Goal: Task Accomplishment & Management: Use online tool/utility

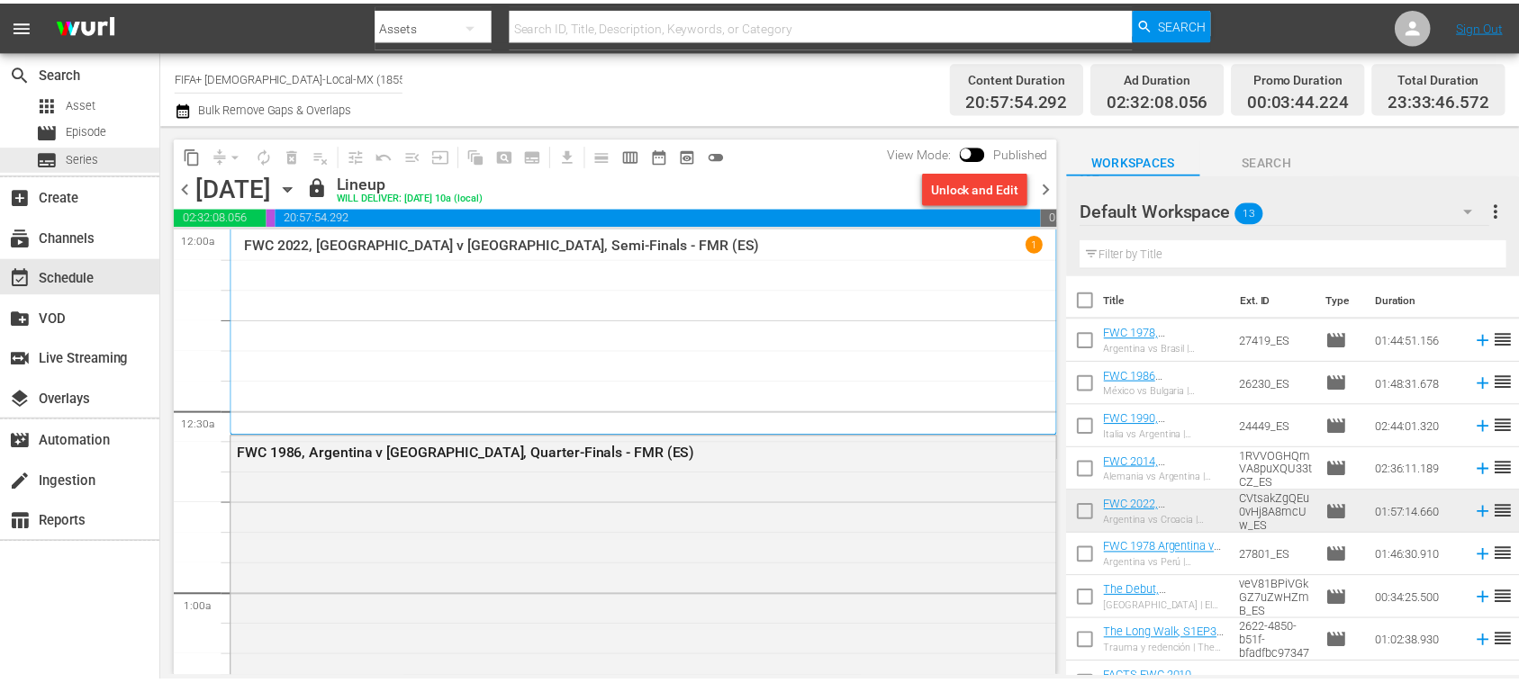
scroll to position [641, 0]
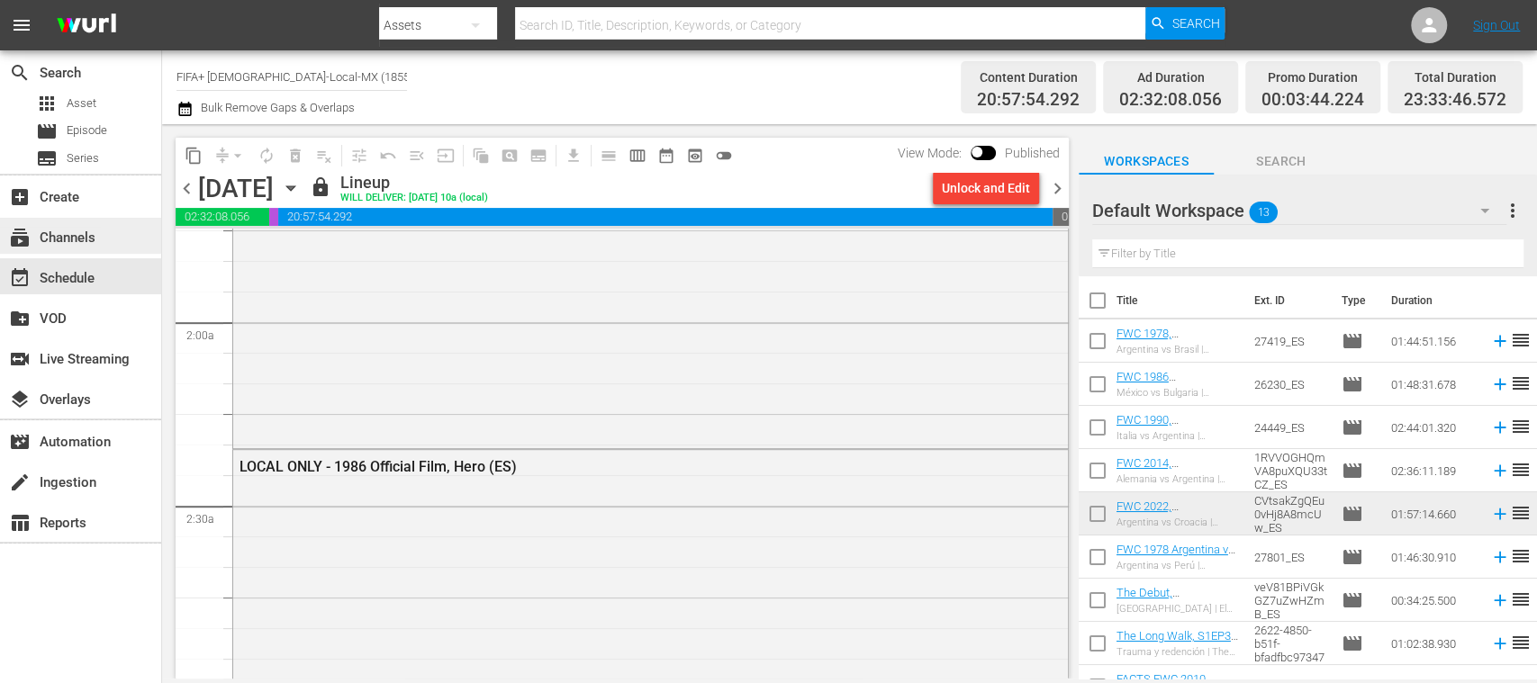
click at [97, 228] on div "subscriptions Channels" at bounding box center [50, 235] width 101 height 16
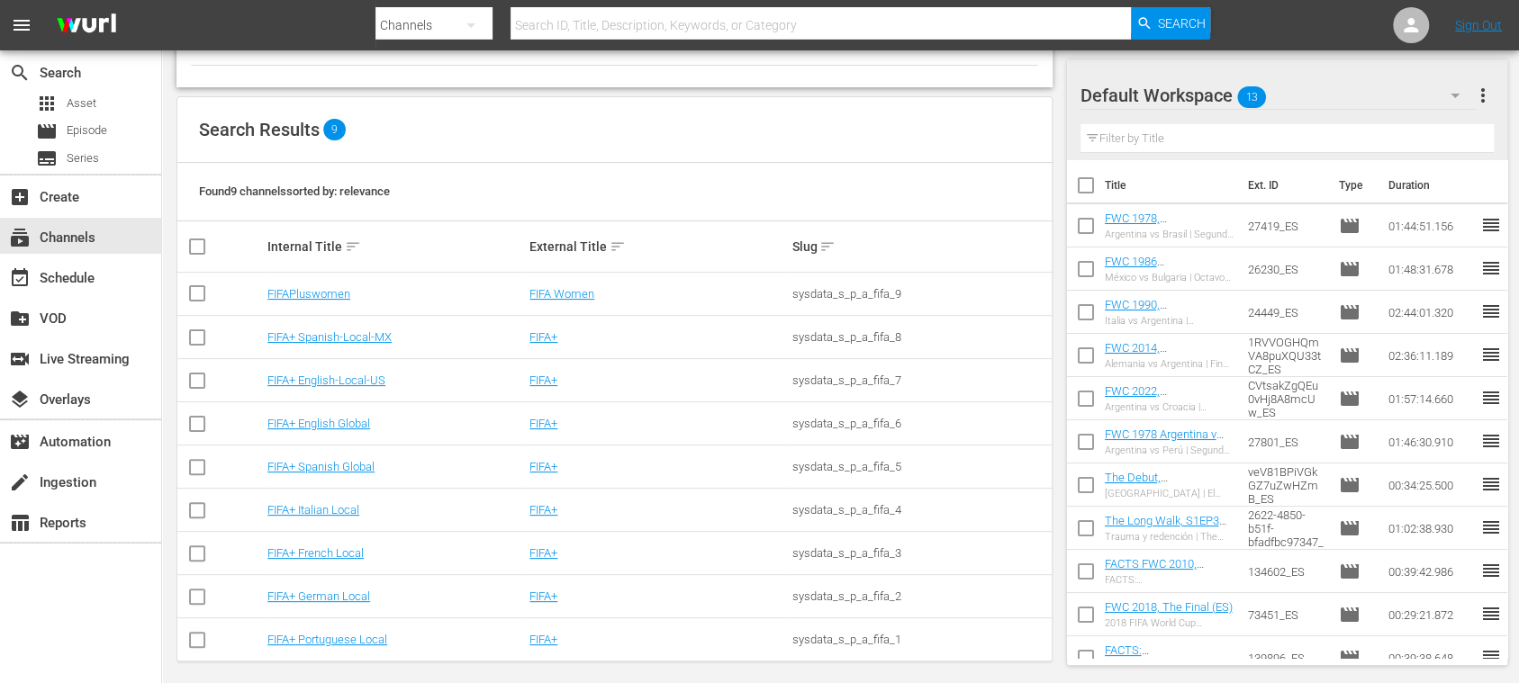
scroll to position [146, 0]
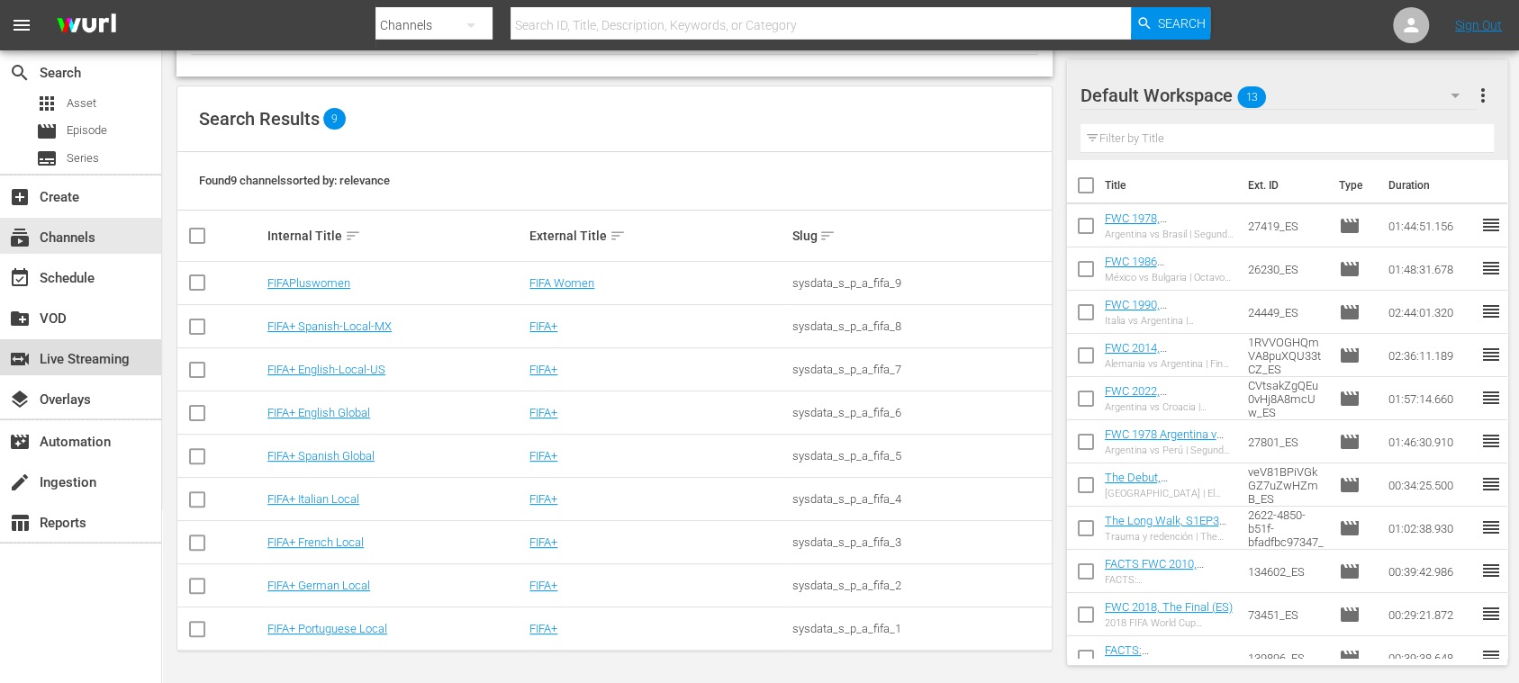
click at [97, 358] on div "switch_video Live Streaming" at bounding box center [50, 356] width 101 height 16
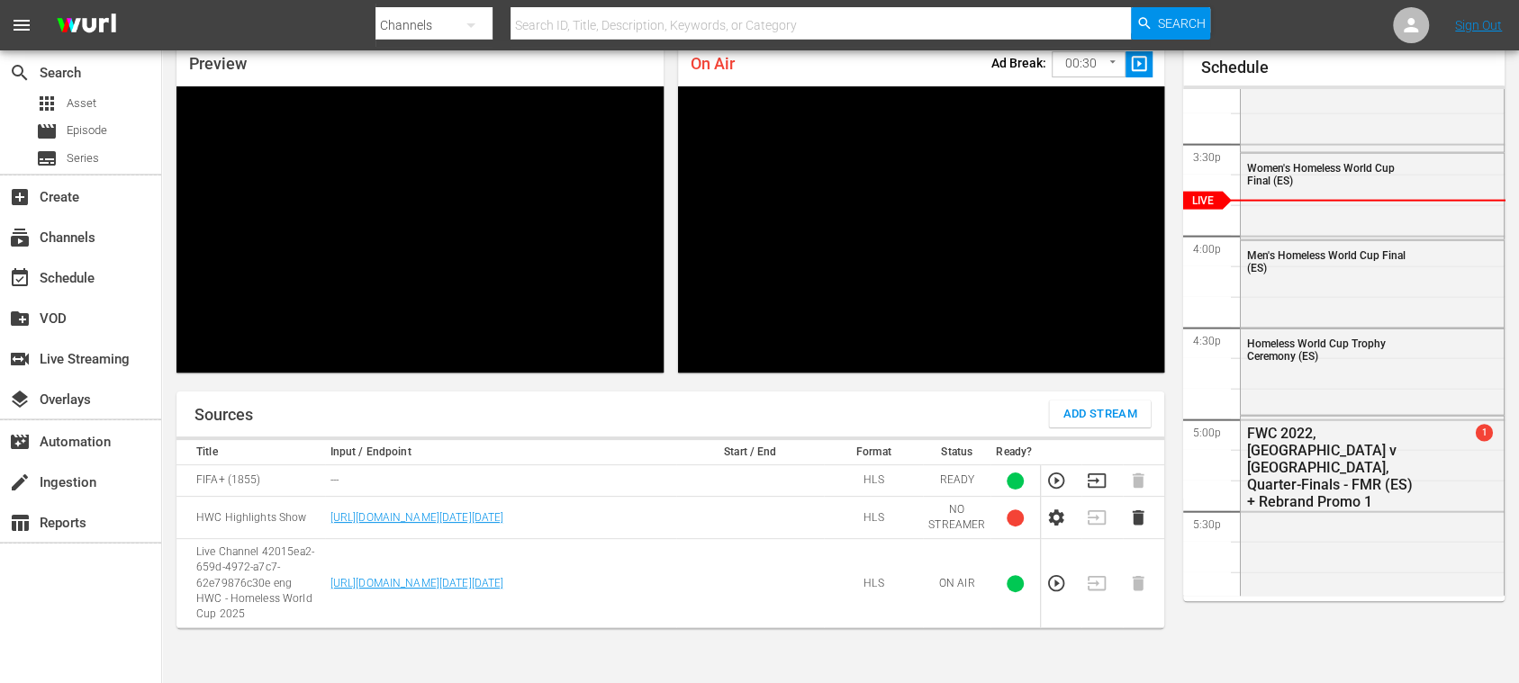
scroll to position [2810, 0]
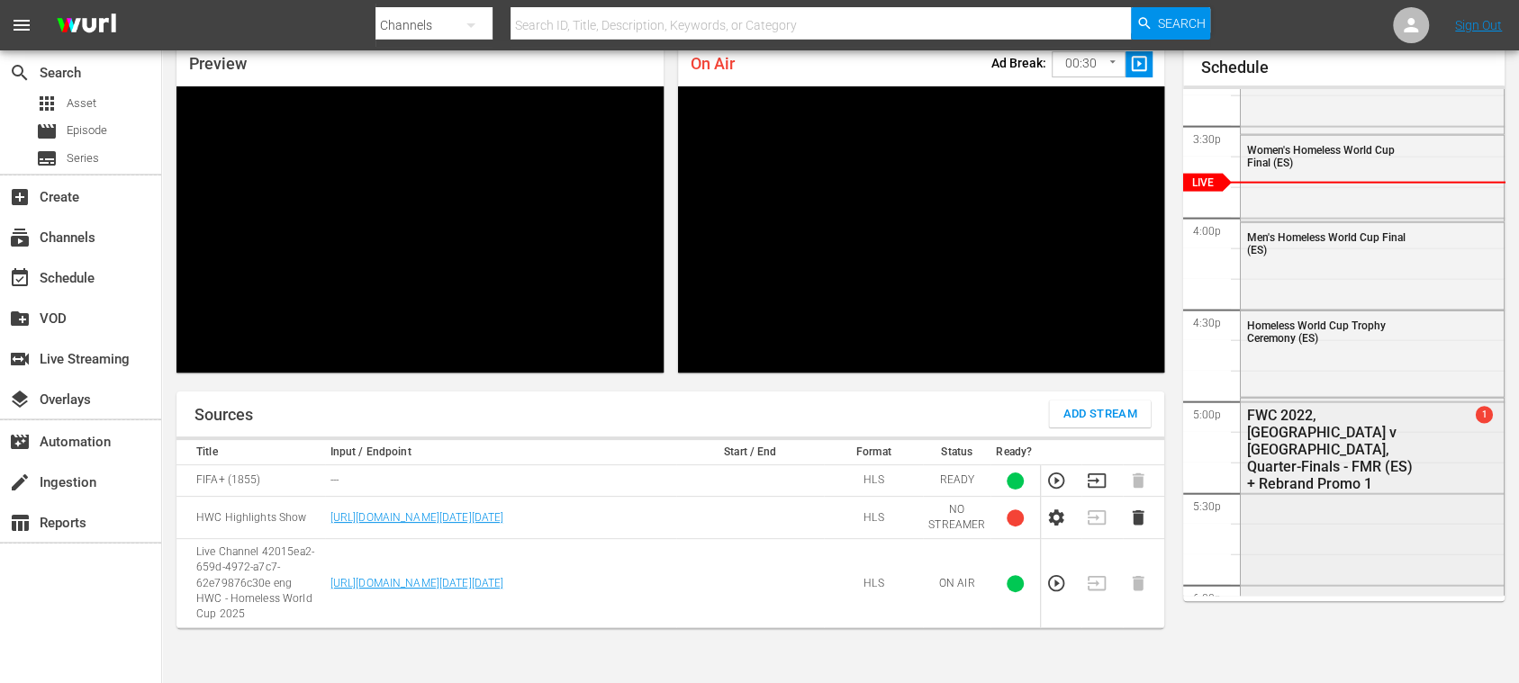
click at [1455, 417] on div "FWC 2022, [GEOGRAPHIC_DATA] v [GEOGRAPHIC_DATA], Quarter-Finals - FMR (ES) + Re…" at bounding box center [1372, 449] width 263 height 100
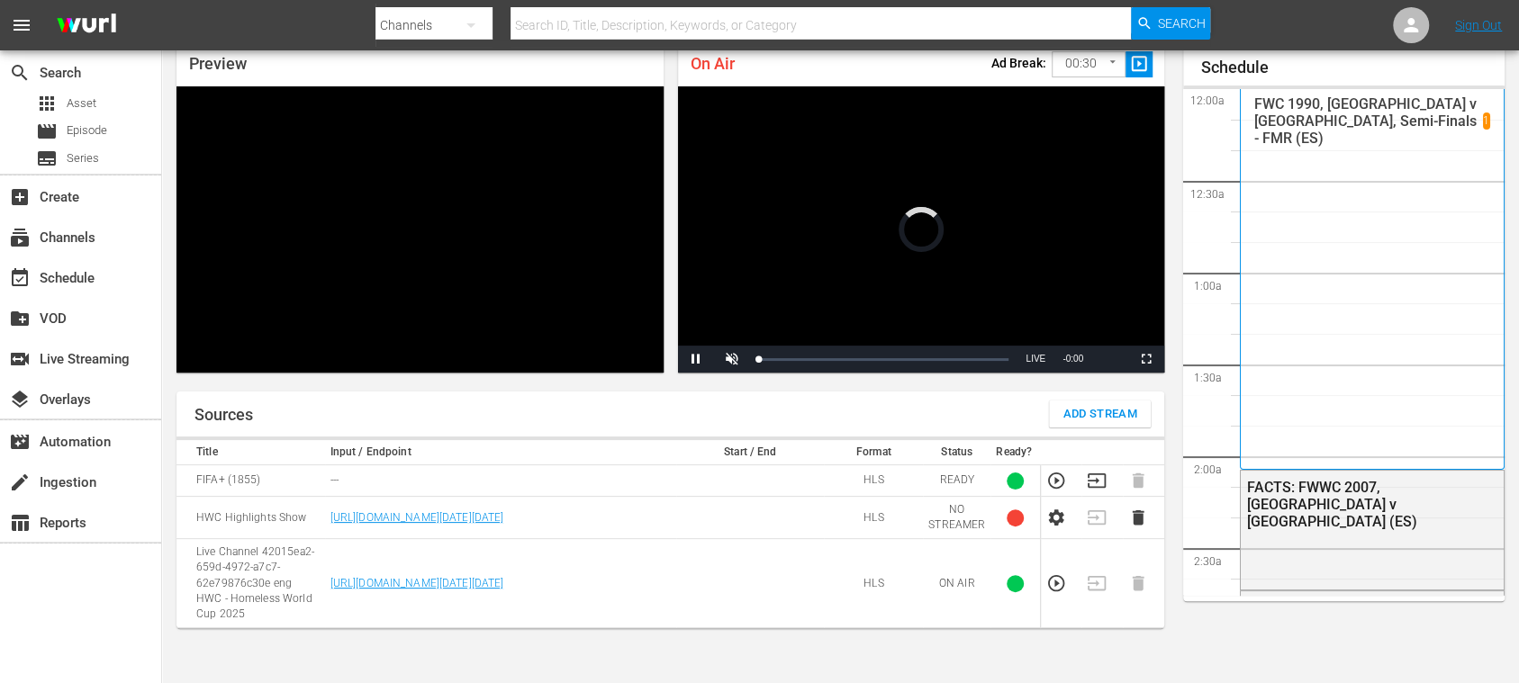
scroll to position [2651, 0]
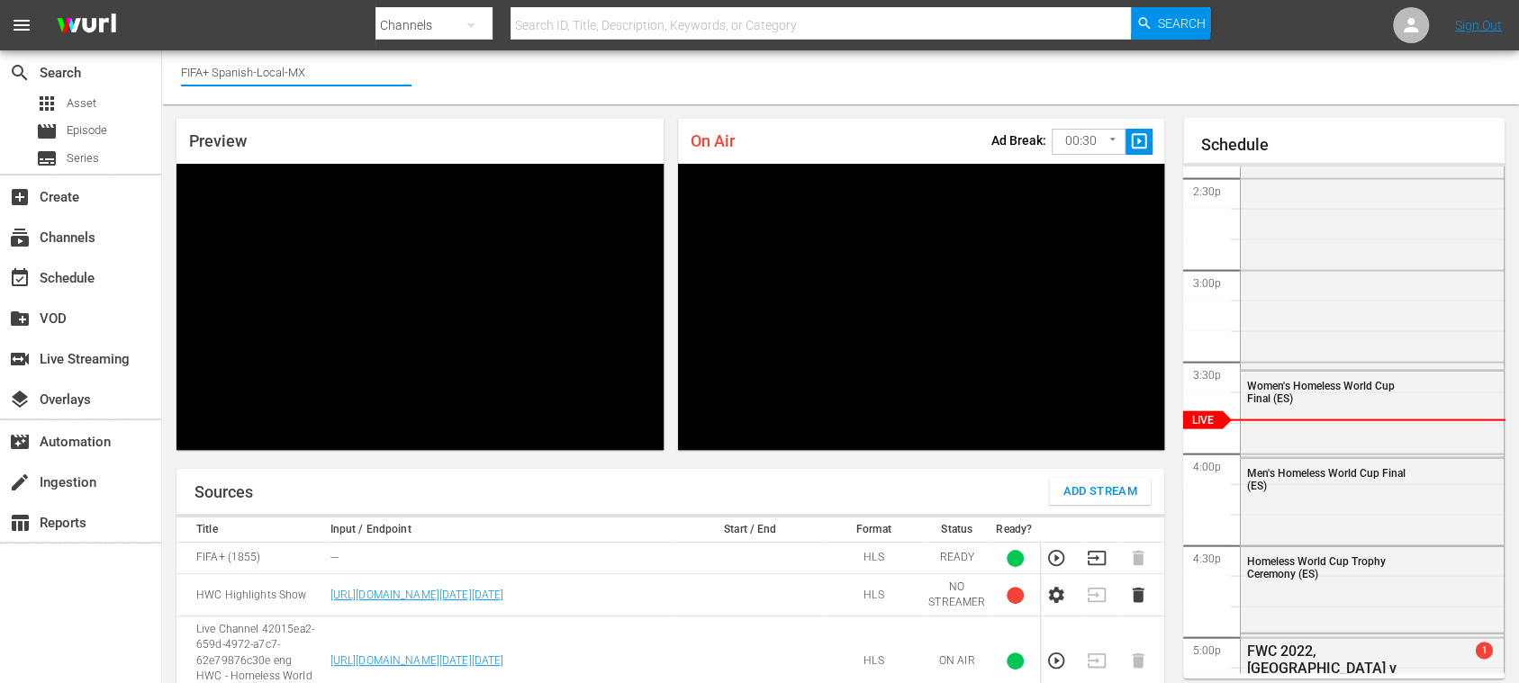
click at [328, 68] on input "FIFA+ Spanish-Local-MX" at bounding box center [296, 71] width 230 height 43
drag, startPoint x: 328, startPoint y: 68, endPoint x: 220, endPoint y: 63, distance: 108.2
click at [220, 63] on input "FIFA+ Spanish-Local-MX" at bounding box center [296, 71] width 230 height 43
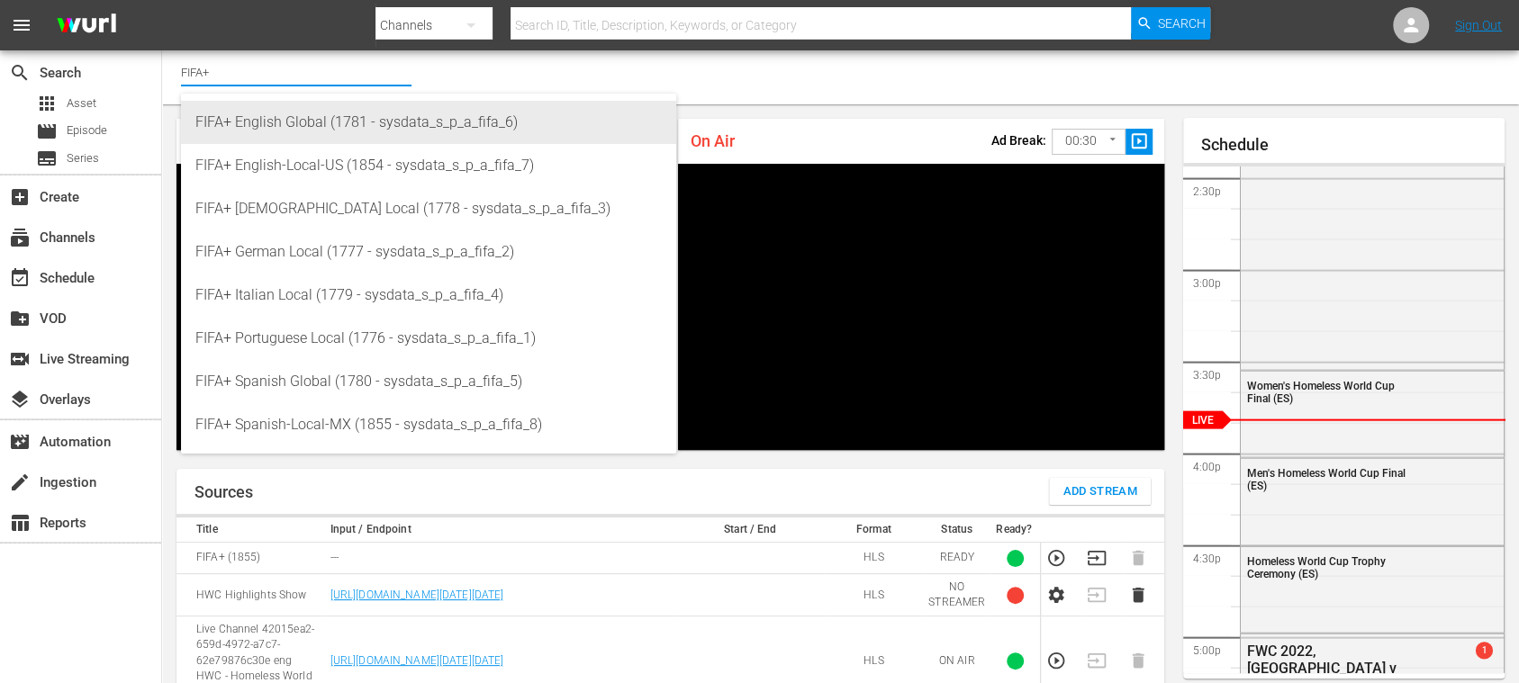
click at [254, 118] on div "FIFA+ English Global (1781 - sysdata_s_p_a_fifa_6)" at bounding box center [428, 122] width 466 height 43
type input "FIFA+ English Global (1781 - sysdata_s_p_a_fifa_6)"
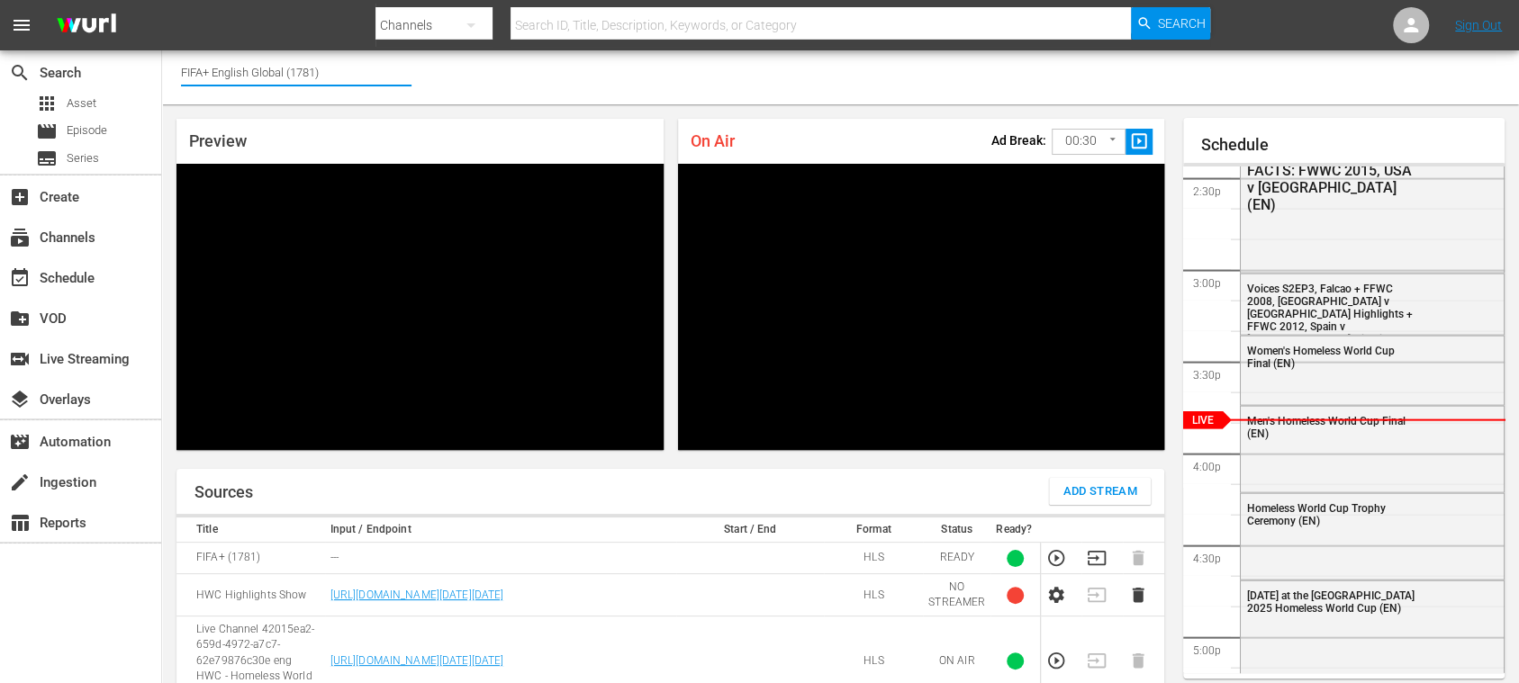
drag, startPoint x: 214, startPoint y: 70, endPoint x: 411, endPoint y: 79, distance: 196.5
click at [411, 79] on input "FIFA+ English Global (1781)" at bounding box center [296, 71] width 230 height 43
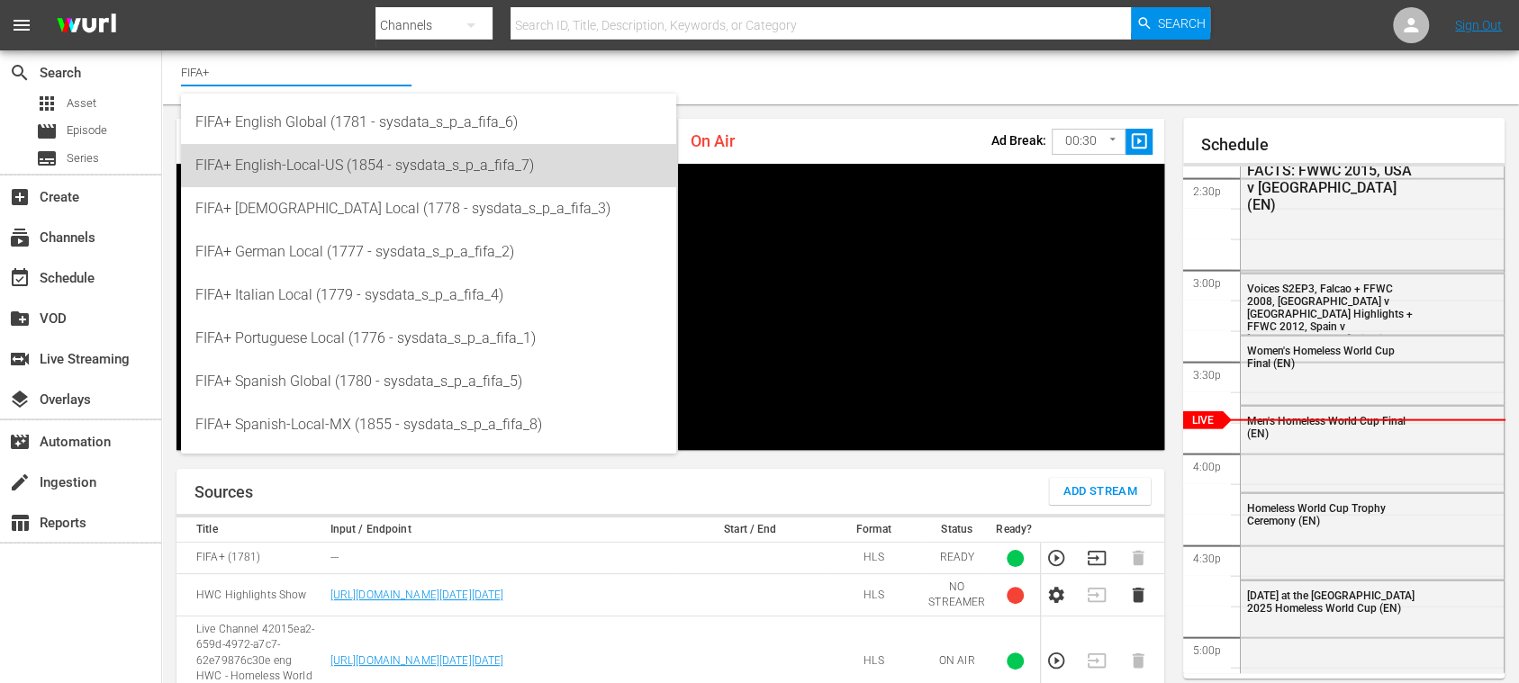
click at [365, 167] on div "FIFA+ English-Local-US (1854 - sysdata_s_p_a_fifa_7)" at bounding box center [428, 165] width 466 height 43
type input "FIFA+ English-Local-US (1854 - sysdata_s_p_a_fifa_7)"
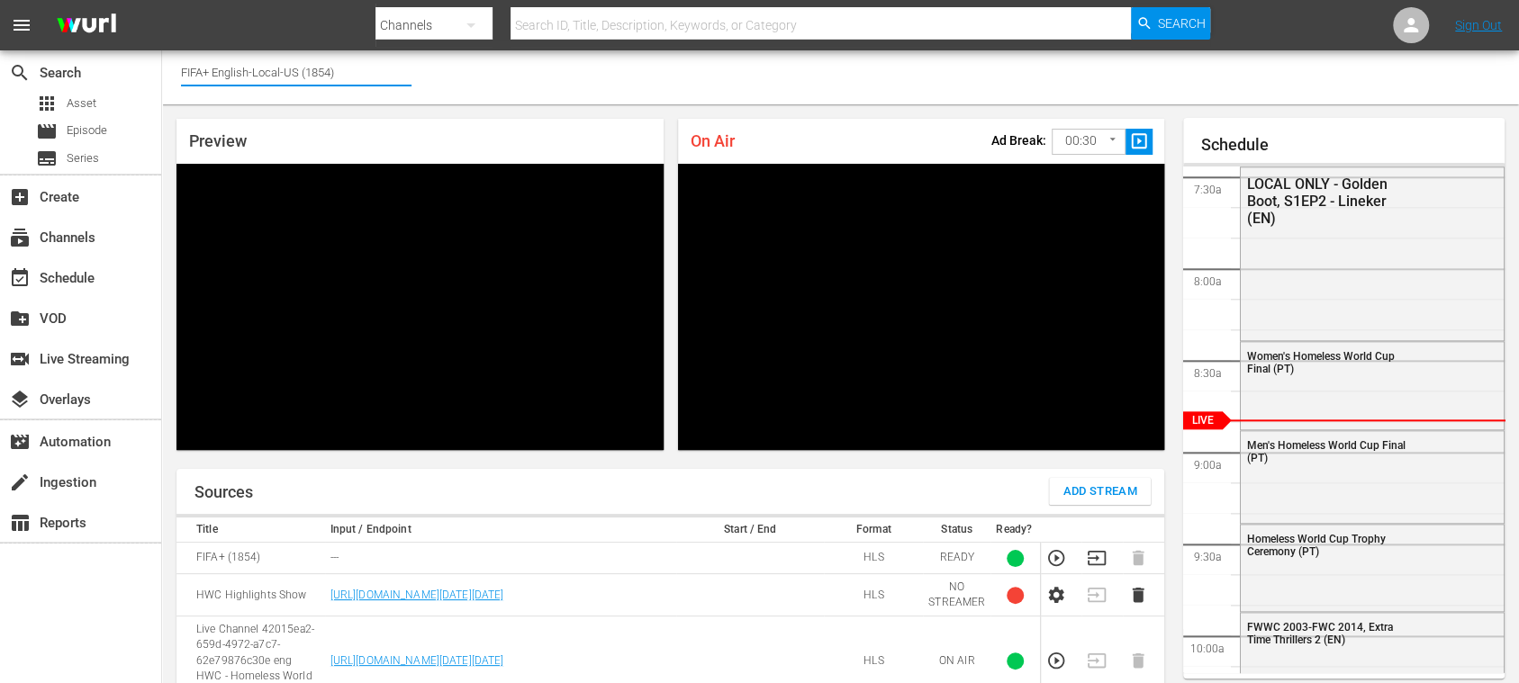
drag, startPoint x: 218, startPoint y: 75, endPoint x: 318, endPoint y: 71, distance: 100.0
click at [318, 71] on input "FIFA+ English-Local-US (1854)" at bounding box center [296, 71] width 230 height 43
click at [283, 74] on input "FIFA+54)" at bounding box center [296, 71] width 230 height 43
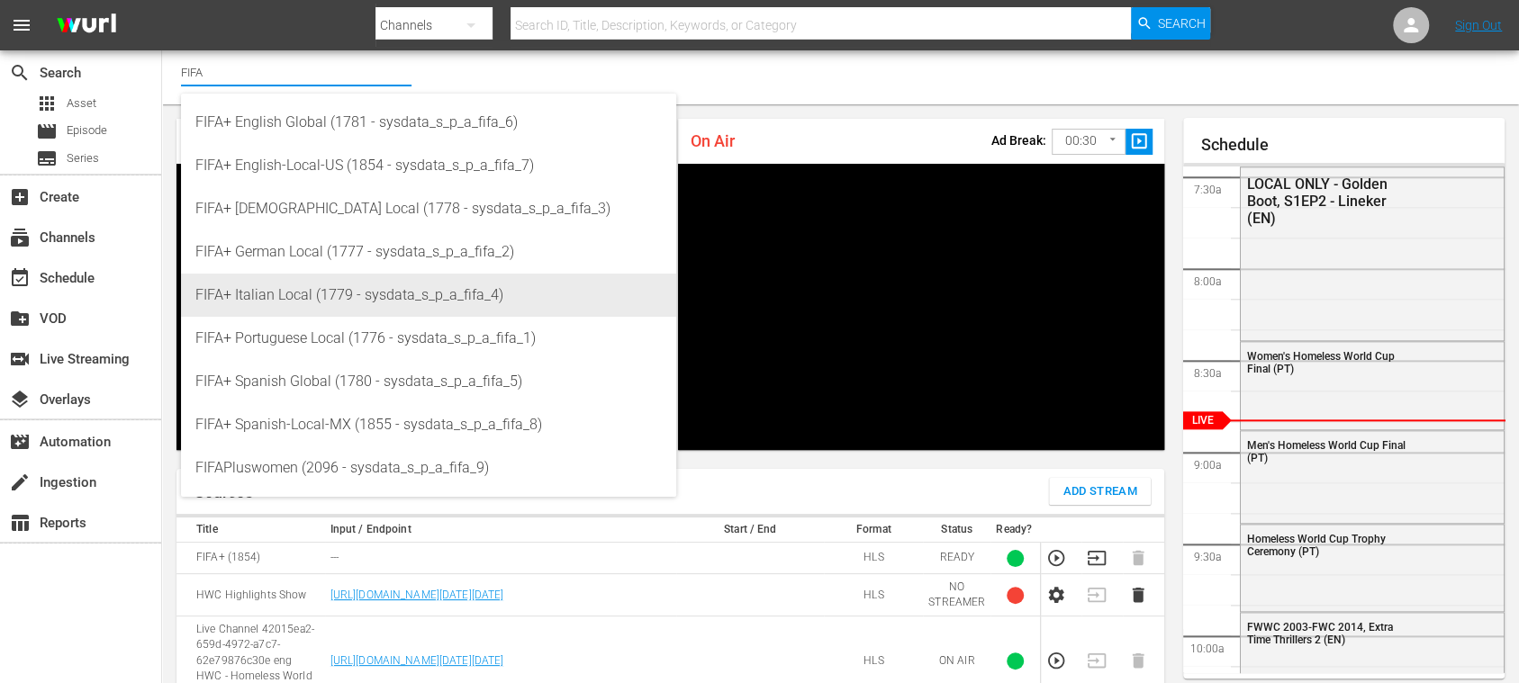
click at [320, 284] on div "FIFA+ Italian Local (1779 - sysdata_s_p_a_fifa_4)" at bounding box center [428, 295] width 466 height 43
type input "FIFA+ Italian Local (1779 - sysdata_s_p_a_fifa_4)"
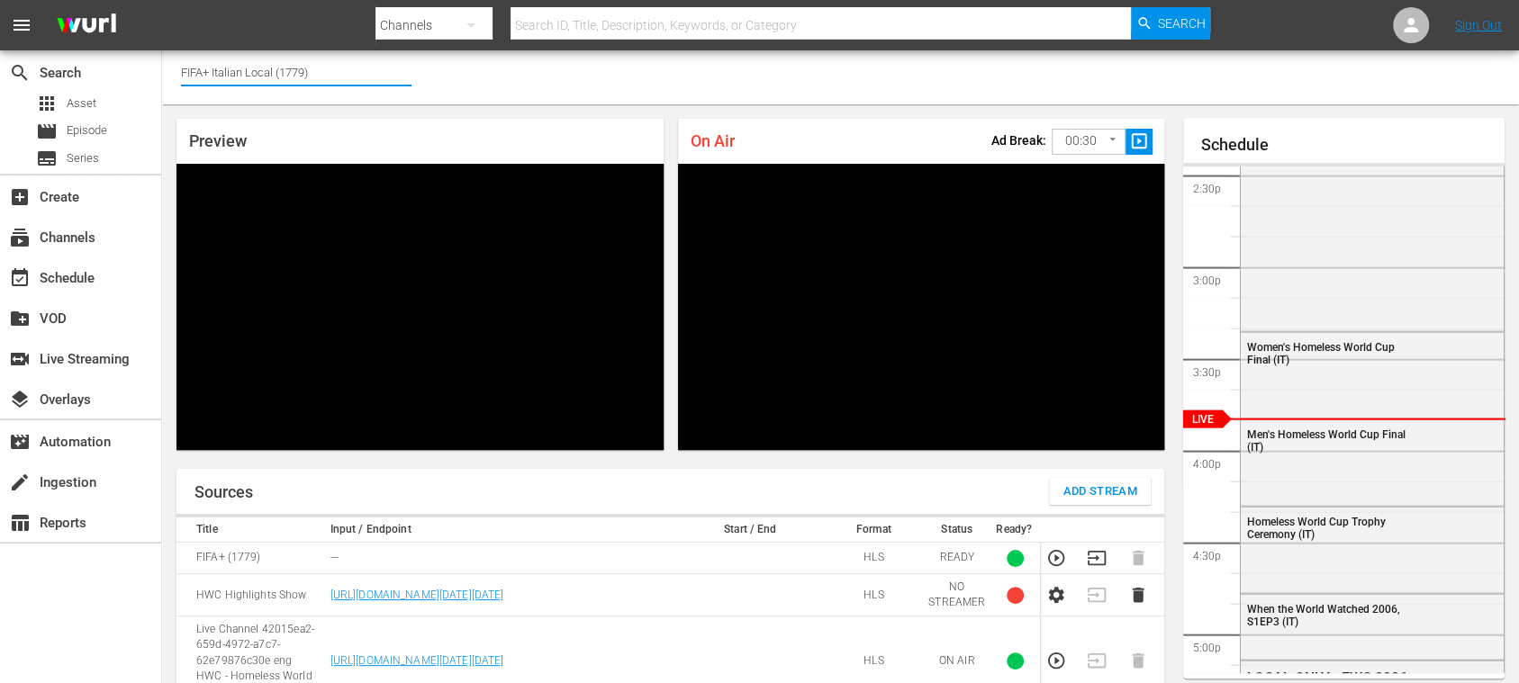
drag, startPoint x: 214, startPoint y: 76, endPoint x: 415, endPoint y: 84, distance: 200.9
click at [415, 84] on div "Channel Title FIFA+ Italian Local (1779)" at bounding box center [840, 77] width 1357 height 54
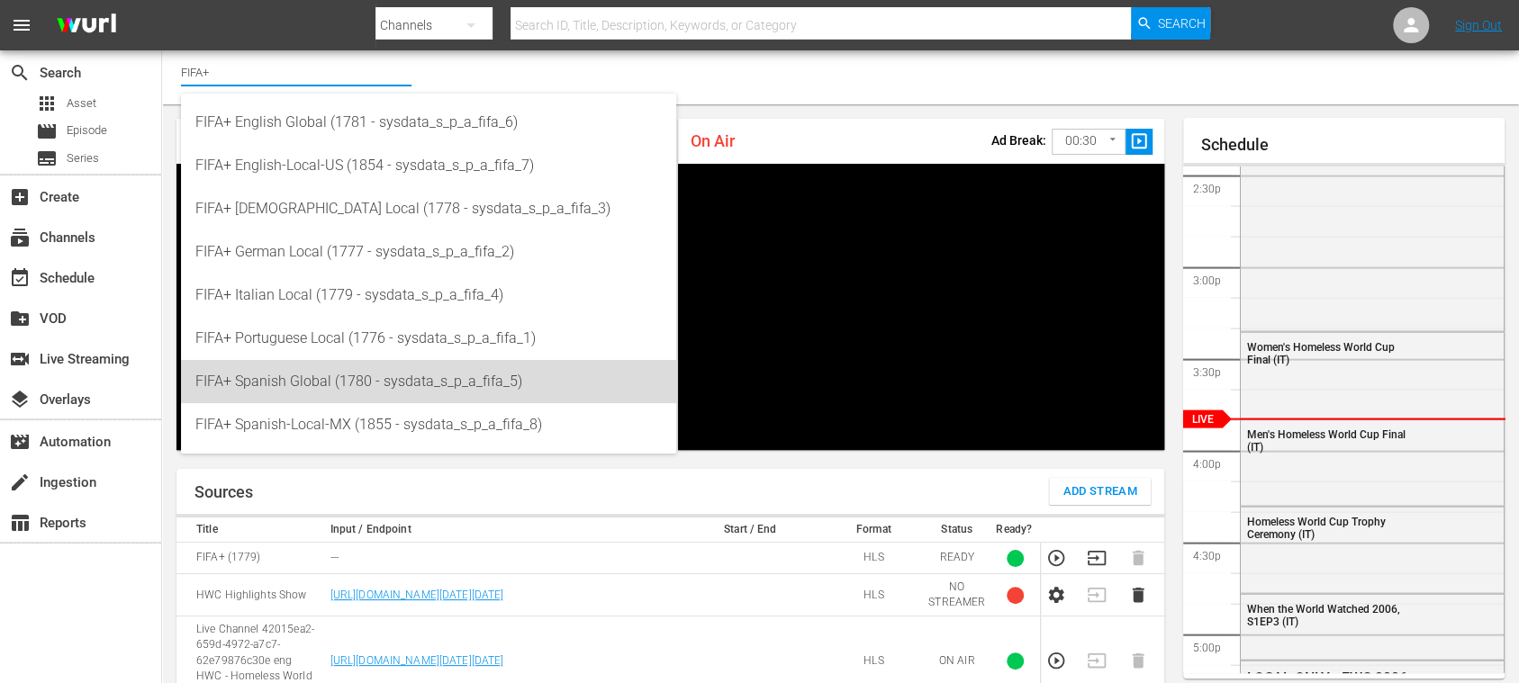
click at [360, 383] on div "FIFA+ Spanish Global (1780 - sysdata_s_p_a_fifa_5)" at bounding box center [428, 381] width 466 height 43
type input "FIFA+ Spanish Global (1780 - sysdata_s_p_a_fifa_5)"
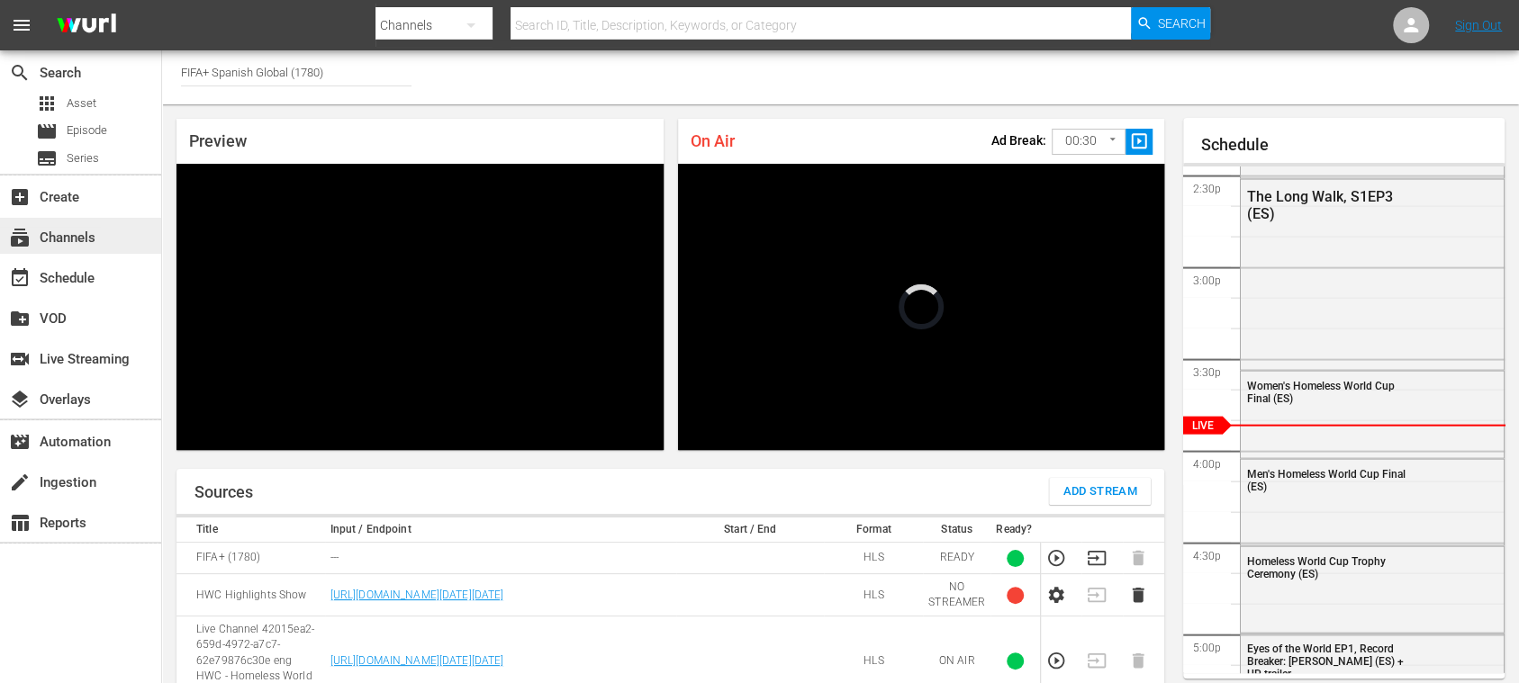
click at [72, 229] on div "subscriptions Channels" at bounding box center [50, 235] width 101 height 16
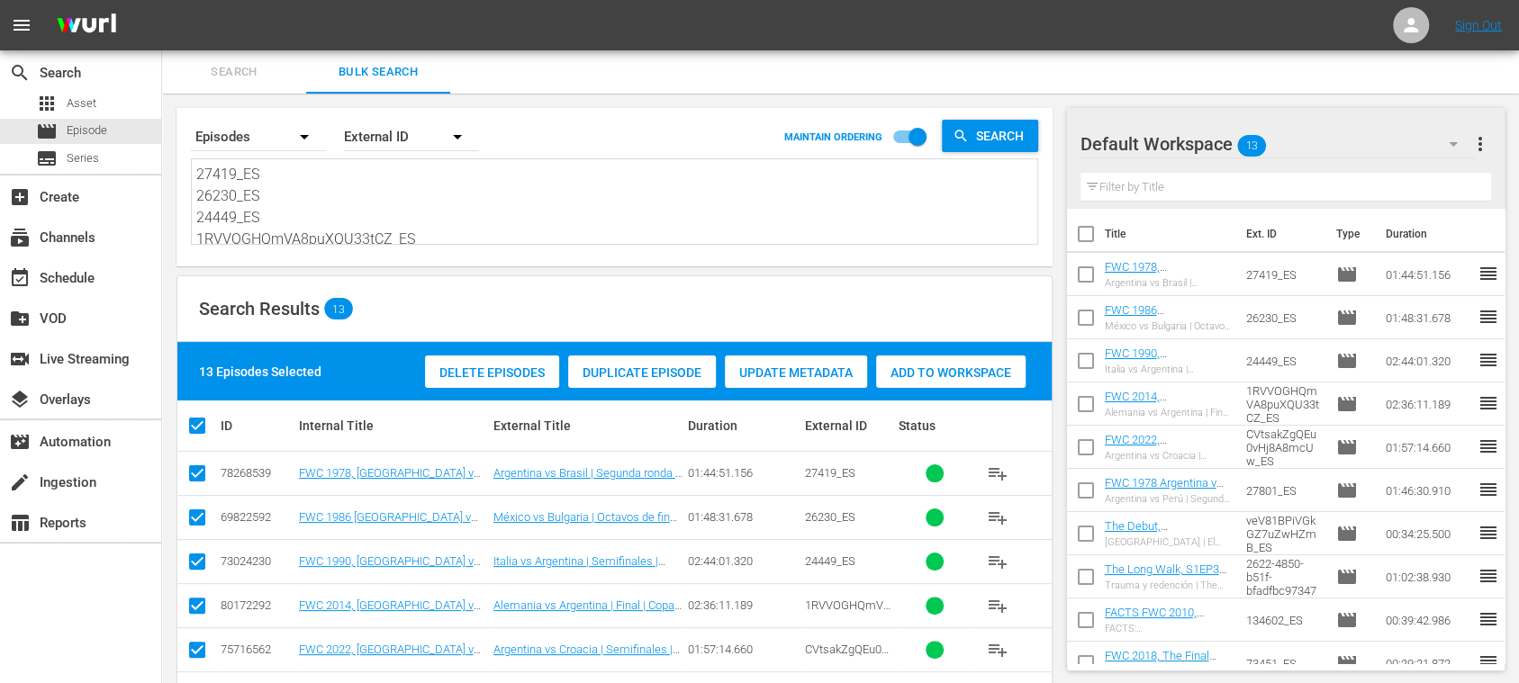
scroll to position [218, 0]
